Goal: Entertainment & Leisure: Browse casually

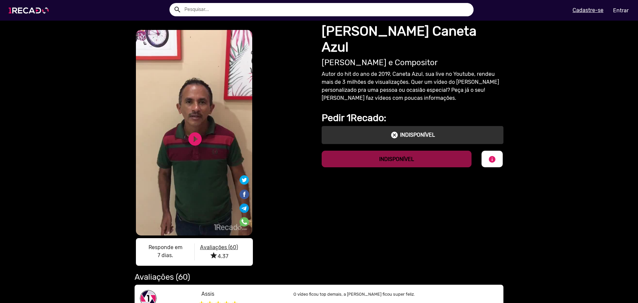
click at [34, 18] on img at bounding box center [30, 10] width 50 height 28
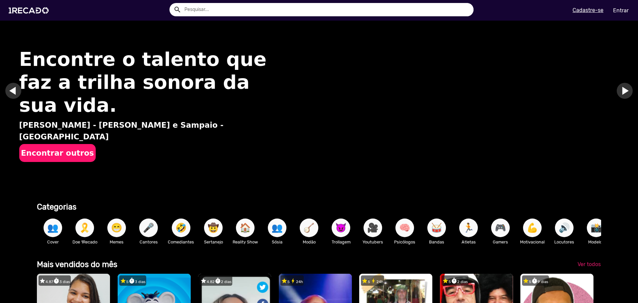
scroll to position [133, 0]
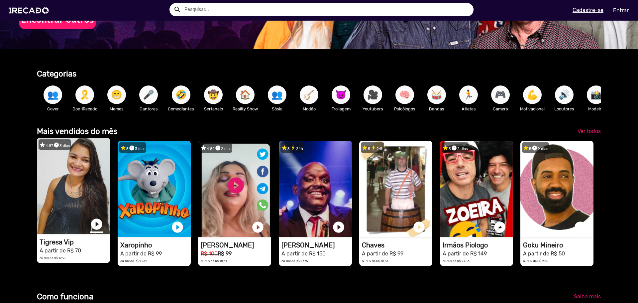
click at [94, 228] on link "play_circle_filled" at bounding box center [96, 223] width 13 height 13
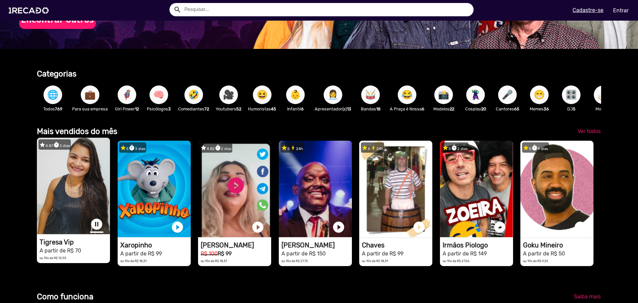
scroll to position [0, 633]
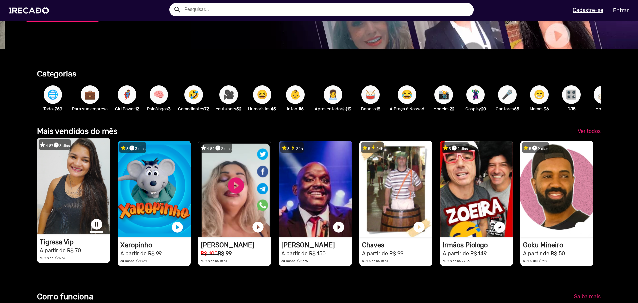
click at [95, 229] on link "pause_circle" at bounding box center [96, 223] width 13 height 13
click at [586, 134] on span "Ver todos" at bounding box center [588, 131] width 23 height 6
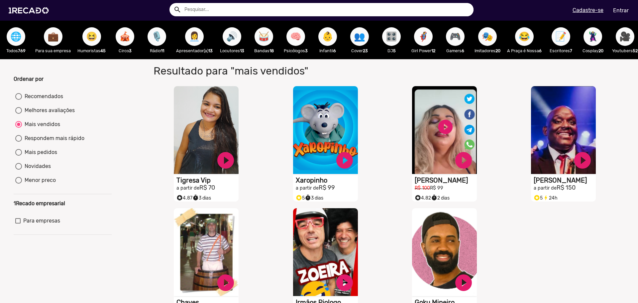
click at [84, 34] on button "😆" at bounding box center [91, 36] width 19 height 19
radio input "true"
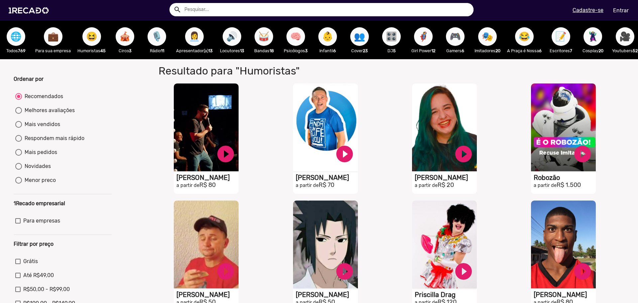
click at [128, 45] on span "🎪" at bounding box center [124, 36] width 11 height 19
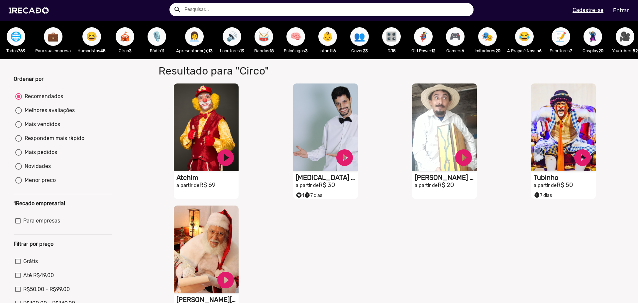
click at [154, 37] on span "🎙️" at bounding box center [156, 36] width 11 height 19
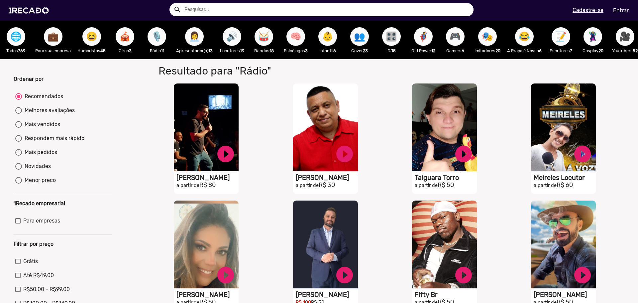
click at [232, 39] on span "🔊" at bounding box center [231, 36] width 11 height 19
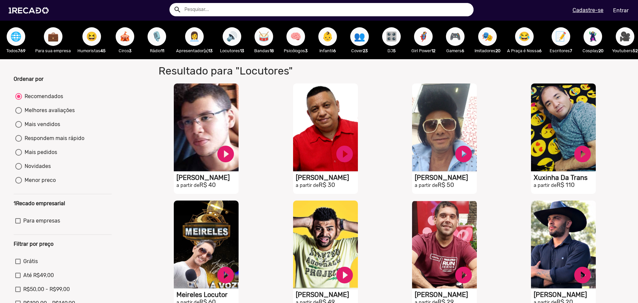
click at [295, 42] on span "🧠" at bounding box center [295, 36] width 11 height 19
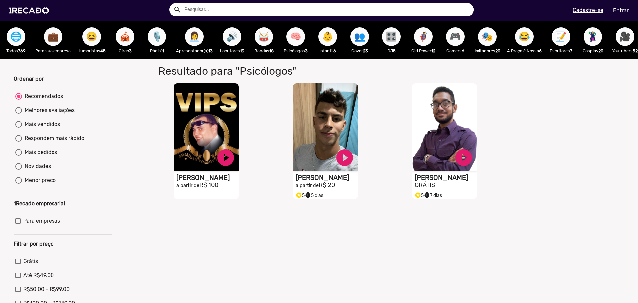
click at [323, 40] on span "👶" at bounding box center [327, 36] width 11 height 19
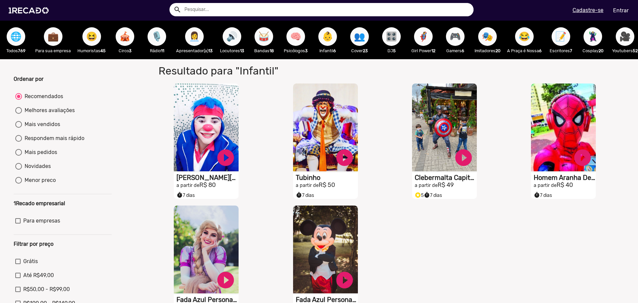
click at [329, 30] on span "👶" at bounding box center [327, 36] width 11 height 19
click at [357, 39] on span "👥" at bounding box center [359, 36] width 11 height 19
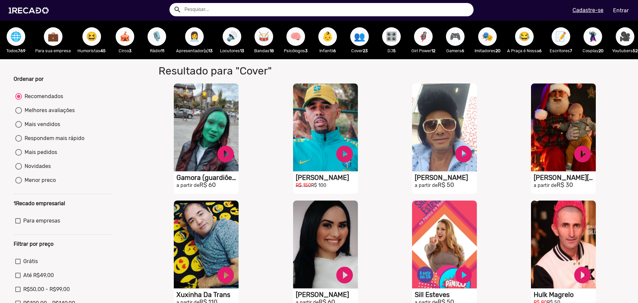
click at [357, 38] on span "👥" at bounding box center [359, 36] width 11 height 19
click at [391, 38] on span "🎛️" at bounding box center [391, 36] width 11 height 19
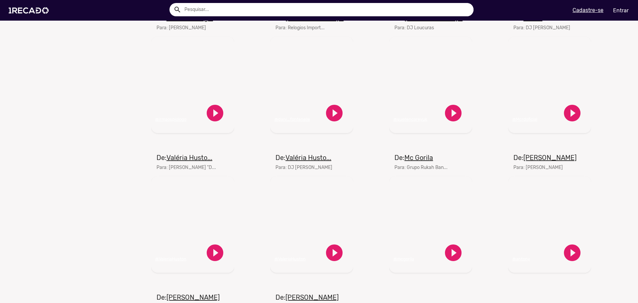
scroll to position [365, 0]
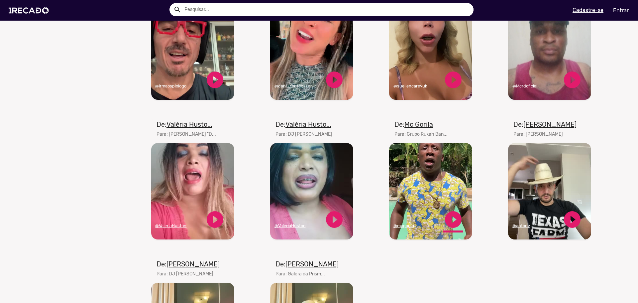
click at [450, 222] on link "play_circle_filled" at bounding box center [453, 219] width 20 height 20
click at [453, 225] on link "pause_circle" at bounding box center [453, 219] width 20 height 20
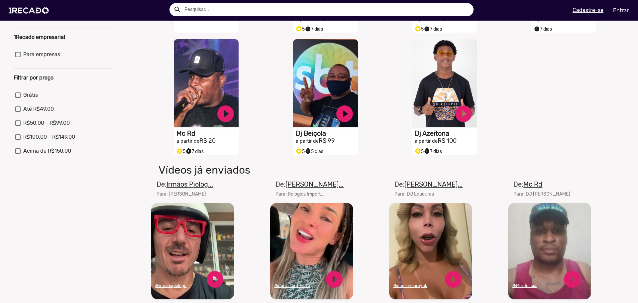
scroll to position [0, 0]
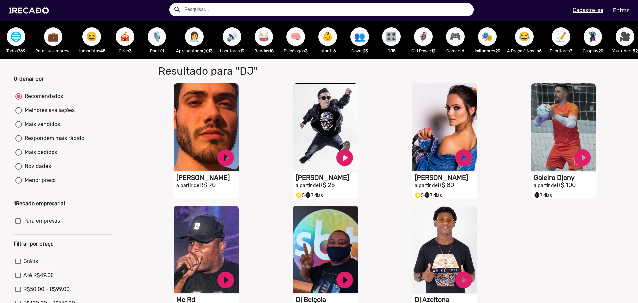
click at [459, 39] on span "🎮" at bounding box center [455, 36] width 11 height 19
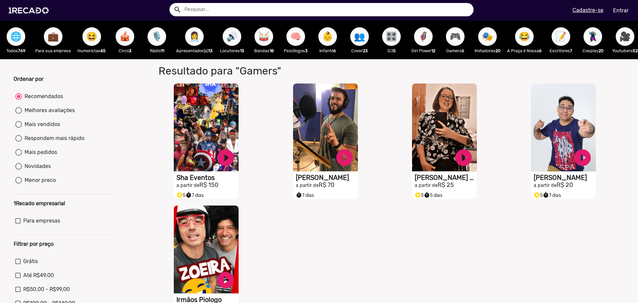
click at [453, 38] on span "🎮" at bounding box center [455, 36] width 11 height 19
click at [492, 40] on span "🎭" at bounding box center [487, 36] width 11 height 19
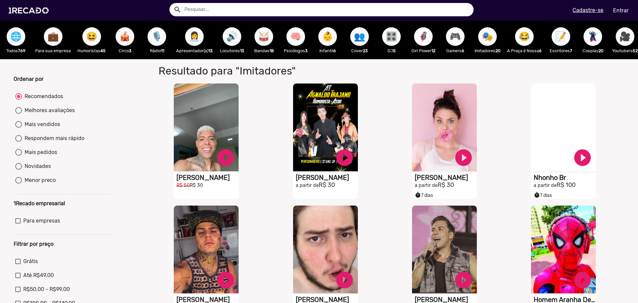
click at [526, 40] on span "😂" at bounding box center [524, 36] width 11 height 19
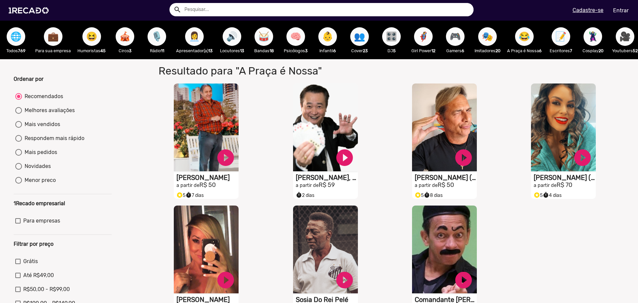
click at [604, 42] on div "🦹🏼‍♀️ Cosplay 20" at bounding box center [593, 40] width 32 height 39
click at [598, 39] on span "🦹🏼‍♀️" at bounding box center [592, 36] width 11 height 19
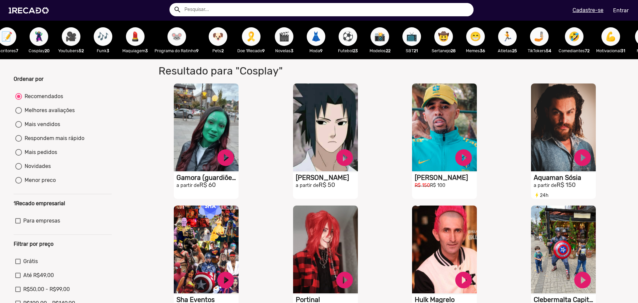
scroll to position [0, 723]
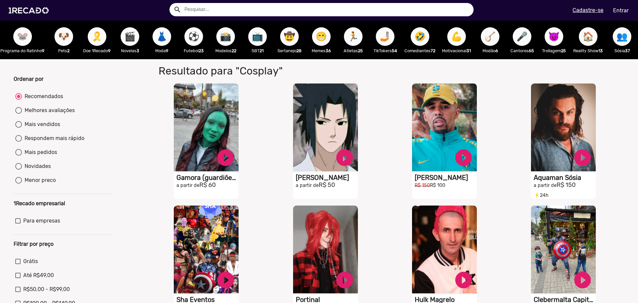
click at [385, 31] on button "🤳🏼" at bounding box center [385, 36] width 19 height 19
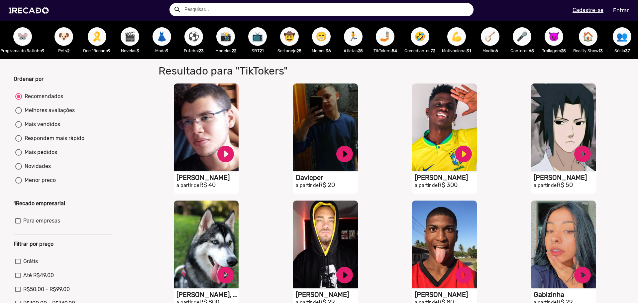
click at [451, 33] on span "💪" at bounding box center [456, 36] width 11 height 19
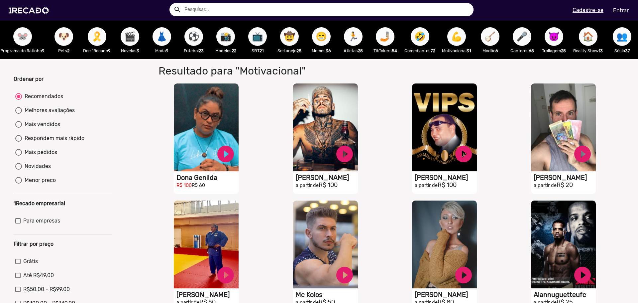
click at [616, 38] on span "👥" at bounding box center [621, 36] width 11 height 19
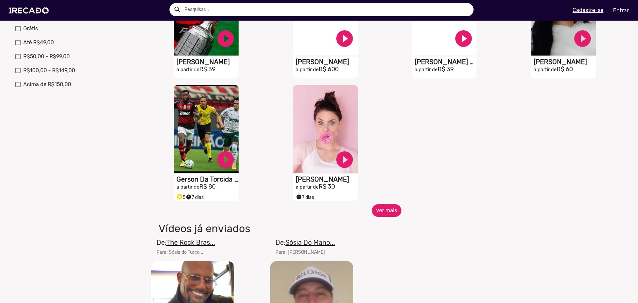
scroll to position [266, 0]
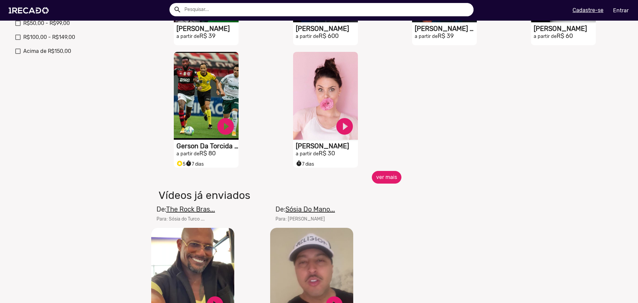
click at [384, 183] on button "ver mais" at bounding box center [387, 177] width 30 height 13
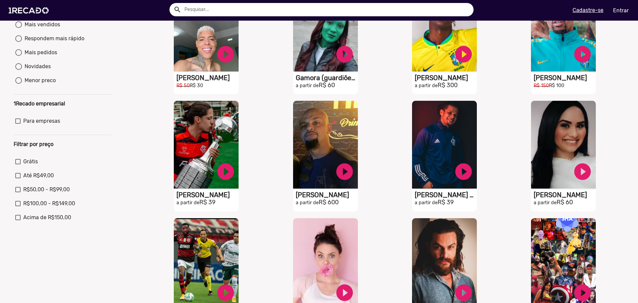
scroll to position [0, 0]
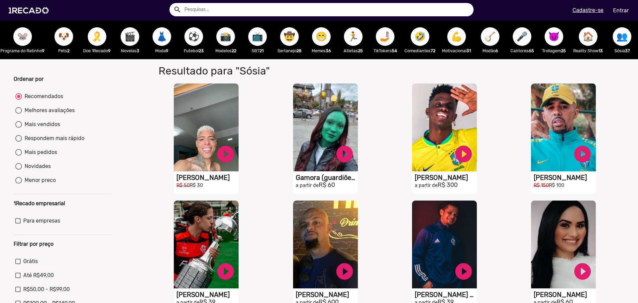
click at [415, 34] on span "🤣" at bounding box center [419, 36] width 11 height 19
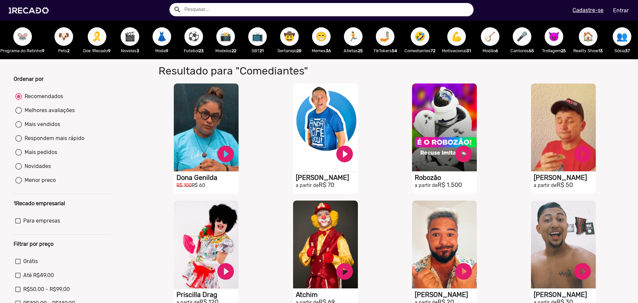
click at [348, 36] on span "🏃" at bounding box center [353, 36] width 11 height 19
click at [348, 42] on span "🏃" at bounding box center [353, 36] width 11 height 19
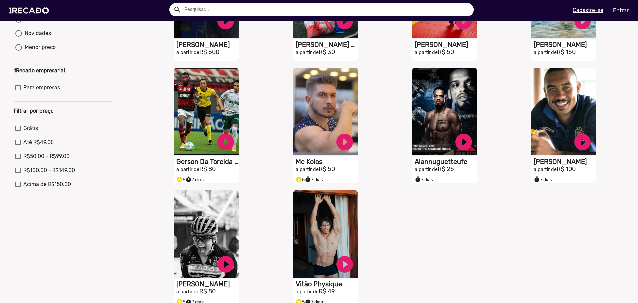
scroll to position [166, 0]
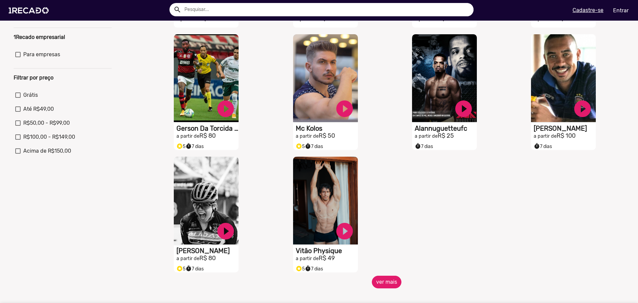
click at [381, 282] on button "ver mais" at bounding box center [387, 281] width 30 height 13
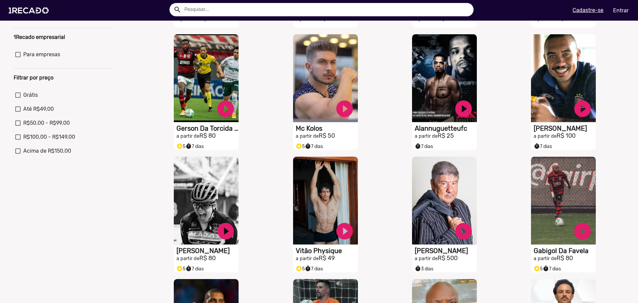
scroll to position [365, 0]
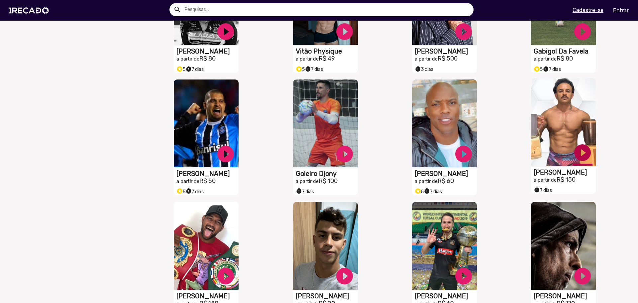
click at [578, 155] on link "play_circle_filled" at bounding box center [582, 153] width 20 height 20
click at [576, 157] on link "pause_circle" at bounding box center [582, 153] width 20 height 20
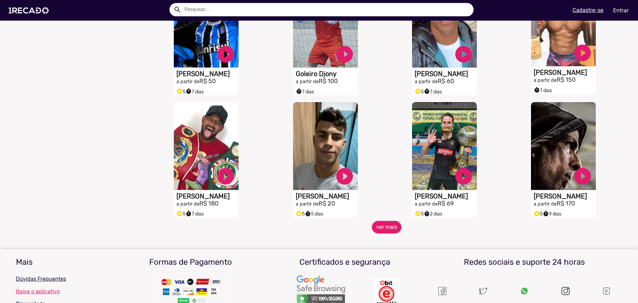
scroll to position [399, 0]
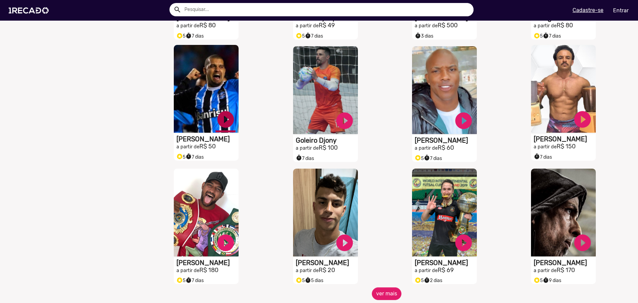
click at [228, 121] on link "play_circle_filled" at bounding box center [226, 119] width 20 height 20
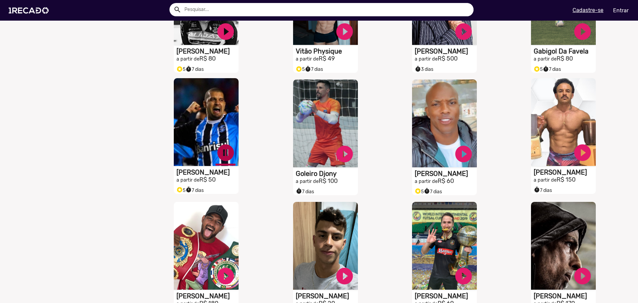
click at [221, 155] on link "pause_circle" at bounding box center [226, 153] width 20 height 20
click at [221, 155] on link "play_circle_filled" at bounding box center [226, 153] width 20 height 20
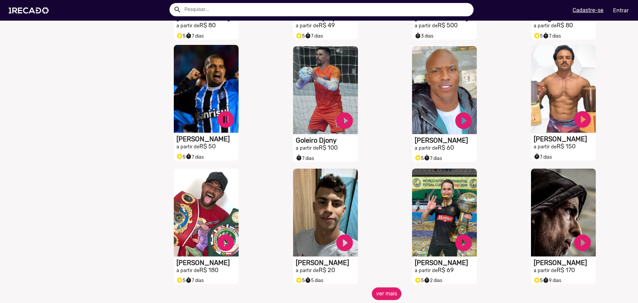
scroll to position [266, 0]
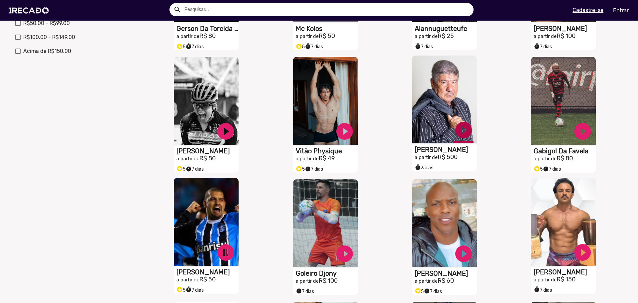
click at [457, 133] on link "play_circle_filled" at bounding box center [464, 130] width 20 height 20
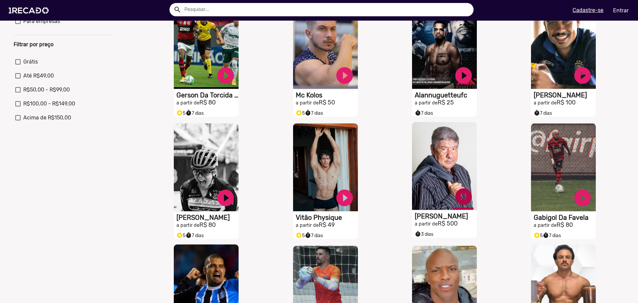
click at [458, 200] on link "pause_circle" at bounding box center [464, 196] width 20 height 20
click at [580, 198] on link "play_circle_filled" at bounding box center [582, 196] width 20 height 20
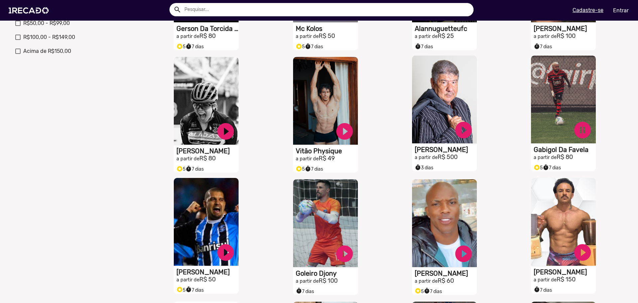
scroll to position [233, 0]
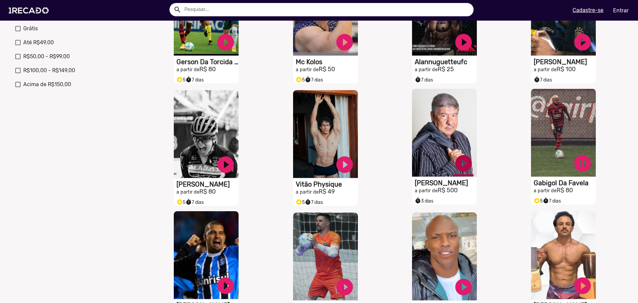
click at [461, 165] on link "play_circle_filled" at bounding box center [464, 163] width 20 height 20
click at [578, 163] on link "pause_circle" at bounding box center [582, 163] width 20 height 20
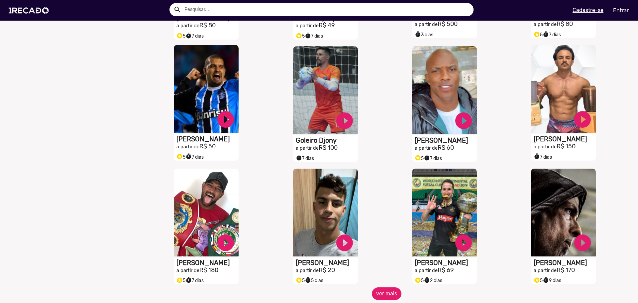
scroll to position [498, 0]
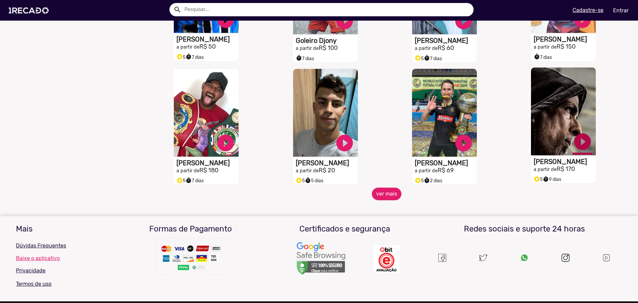
click at [579, 146] on link "play_circle_filled" at bounding box center [582, 142] width 20 height 20
click at [580, 146] on link "pause_circle" at bounding box center [582, 142] width 20 height 20
